Goal: Transaction & Acquisition: Download file/media

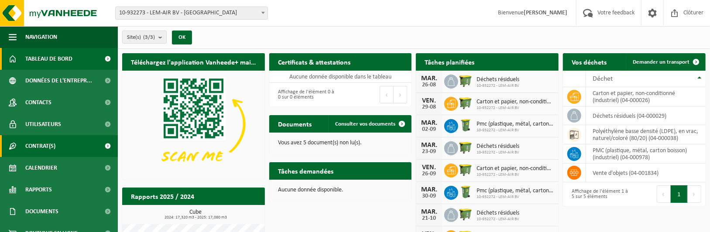
click at [90, 147] on link "Contrat(s)" at bounding box center [59, 146] width 118 height 22
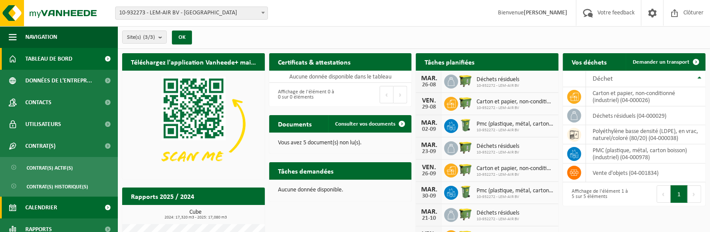
scroll to position [73, 0]
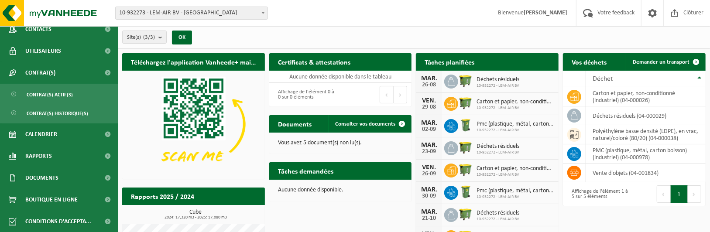
click at [43, 103] on ul "Contrat(s) actif(s) Contrat(s) historique(s)" at bounding box center [59, 104] width 118 height 40
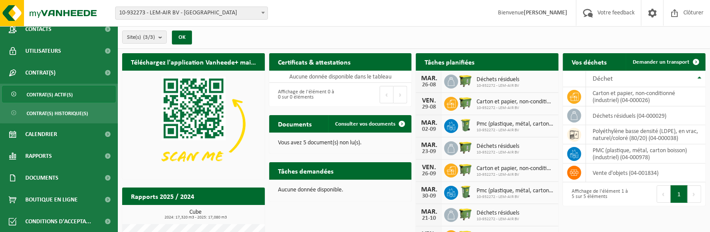
click at [44, 100] on span "Contrat(s) actif(s)" at bounding box center [50, 94] width 46 height 17
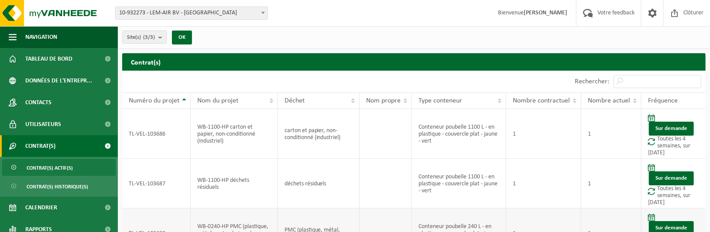
scroll to position [95, 0]
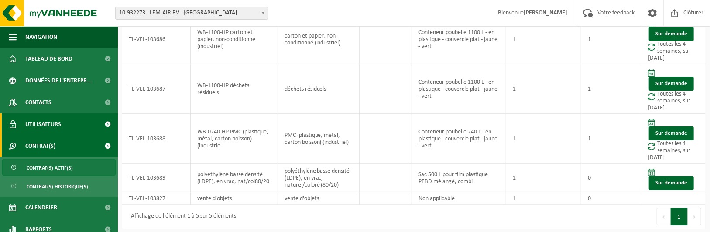
click at [63, 117] on link "Utilisateurs" at bounding box center [59, 124] width 118 height 22
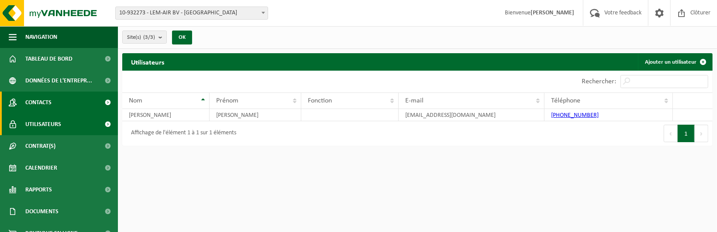
click at [70, 100] on link "Contacts" at bounding box center [59, 103] width 118 height 22
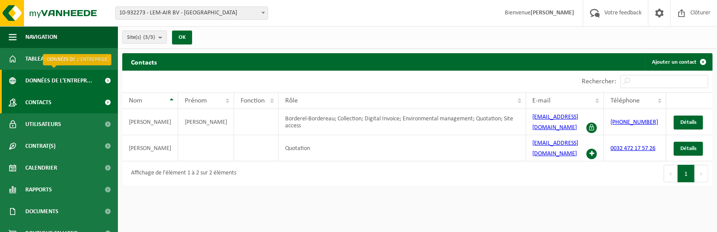
click at [73, 74] on span "Données de l'entrepr..." at bounding box center [58, 81] width 67 height 22
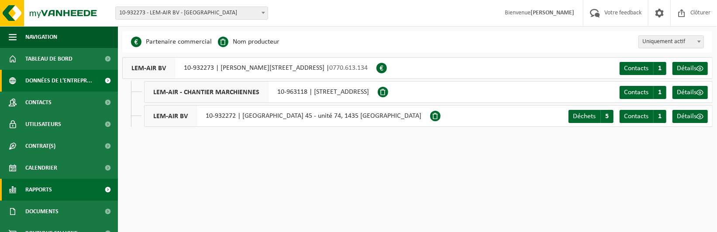
scroll to position [34, 0]
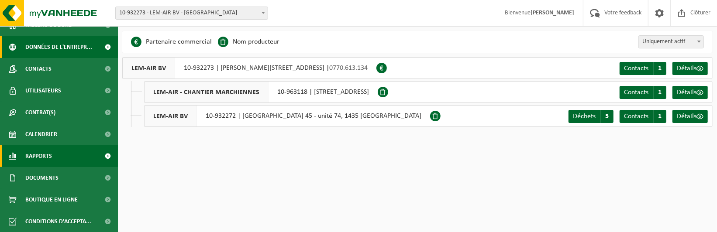
click at [62, 156] on link "Rapports" at bounding box center [59, 156] width 118 height 22
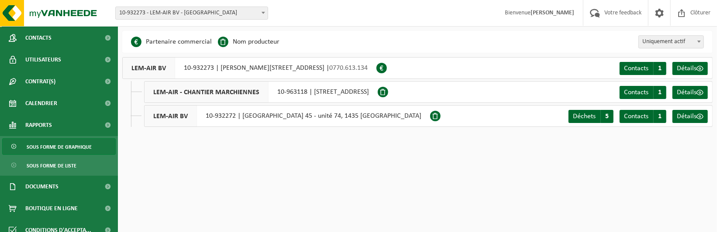
scroll to position [73, 0]
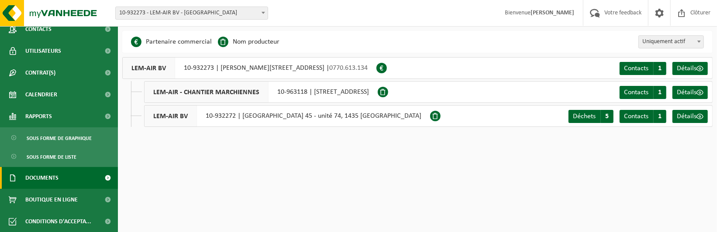
click at [74, 182] on link "Documents" at bounding box center [59, 178] width 118 height 22
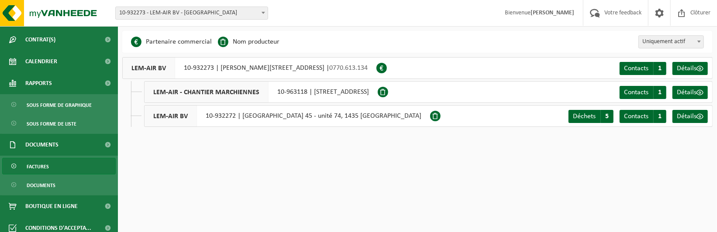
scroll to position [113, 0]
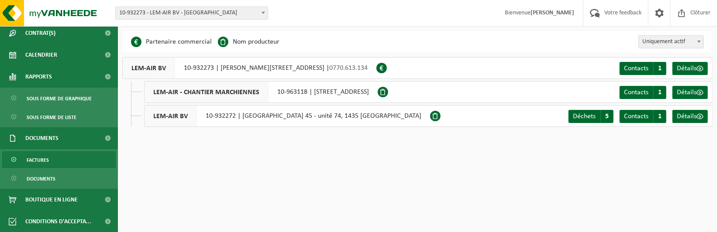
click at [53, 153] on link "Factures" at bounding box center [58, 159] width 113 height 17
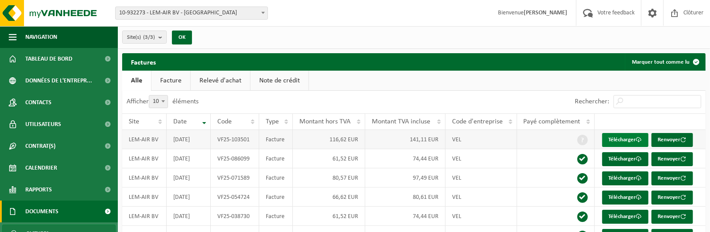
click at [635, 135] on link "Télécharger" at bounding box center [625, 140] width 46 height 14
